Goal: Task Accomplishment & Management: Use online tool/utility

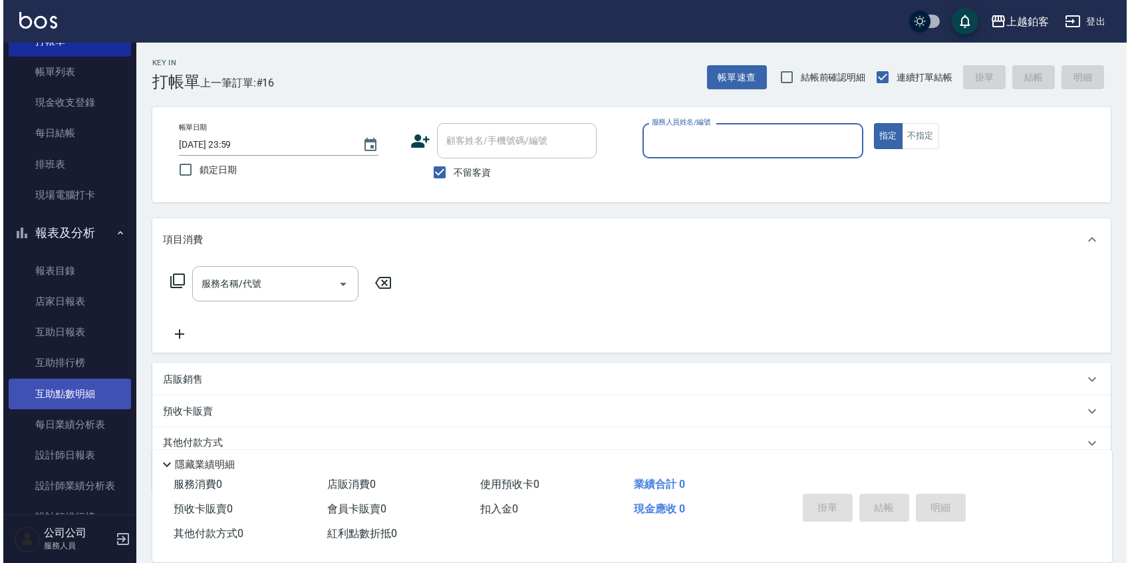
scroll to position [77, 0]
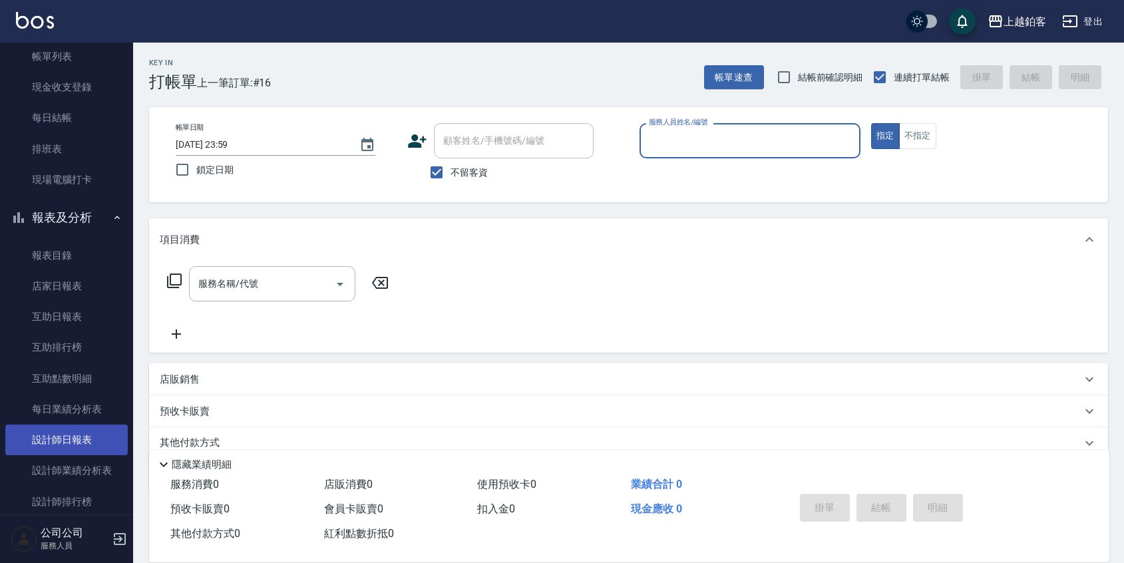
click at [73, 441] on link "設計師日報表" at bounding box center [66, 439] width 122 height 31
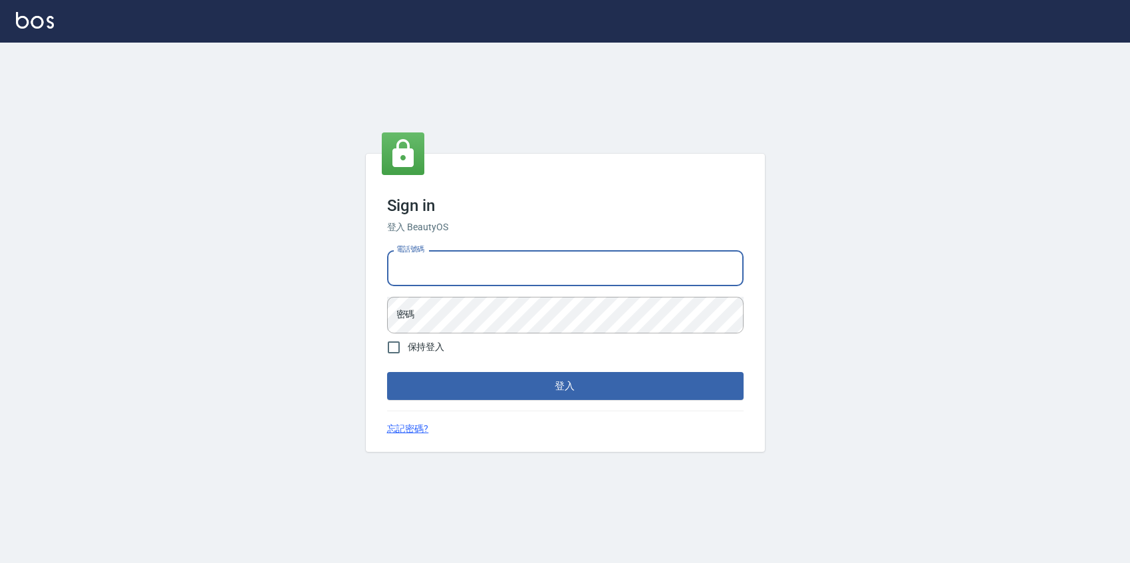
click at [411, 284] on input "電話號碼" at bounding box center [565, 268] width 357 height 36
type input "0424526080"
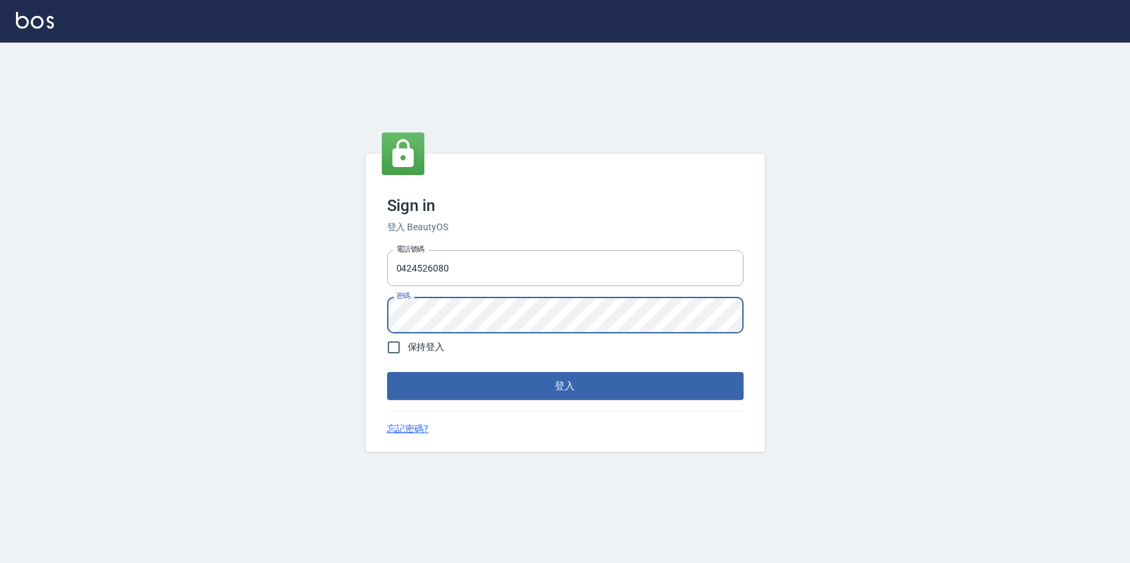
click at [387, 372] on button "登入" at bounding box center [565, 386] width 357 height 28
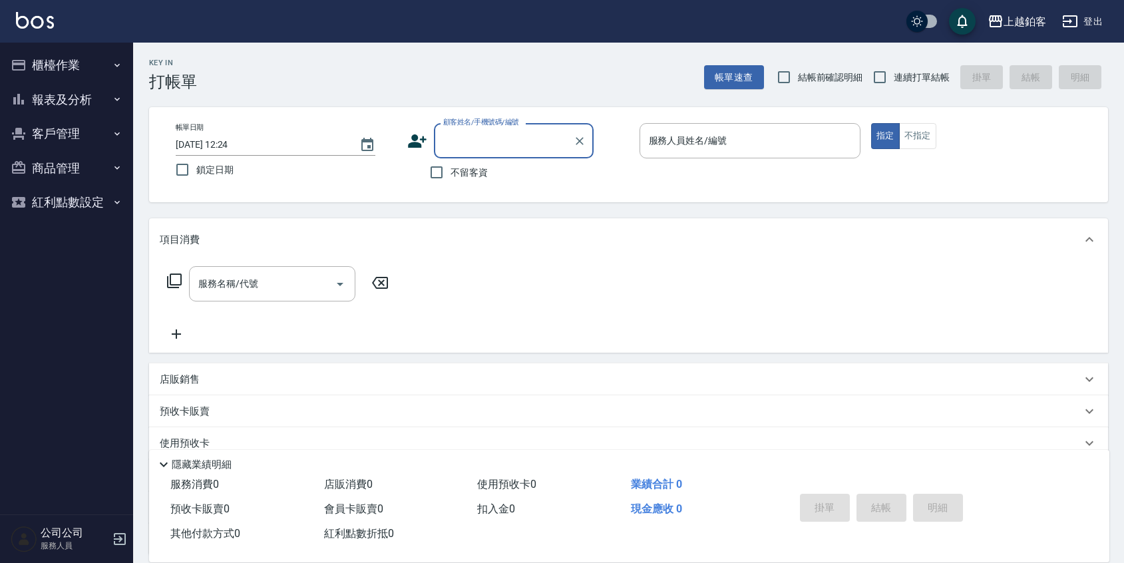
click at [85, 96] on button "報表及分析" at bounding box center [66, 100] width 122 height 35
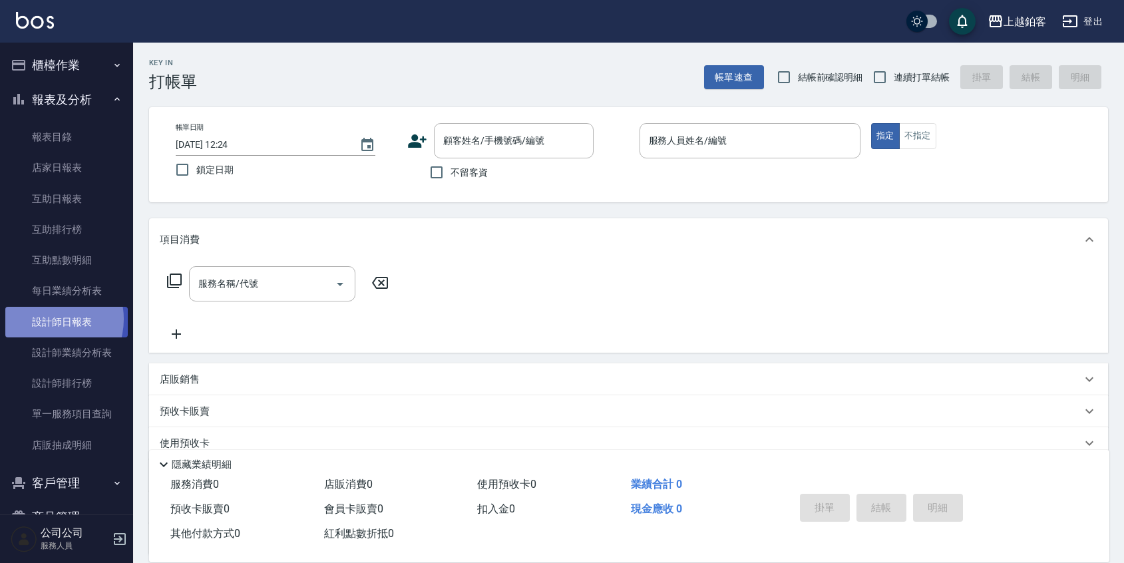
click at [48, 319] on link "設計師日報表" at bounding box center [66, 322] width 122 height 31
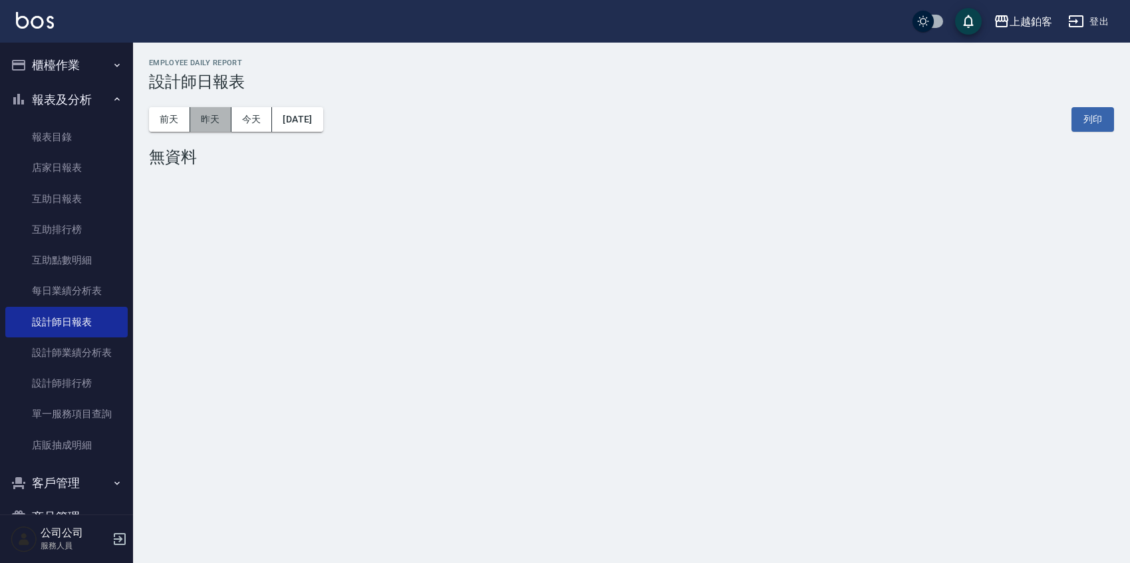
click at [201, 126] on button "昨天" at bounding box center [210, 119] width 41 height 25
